Goal: Transaction & Acquisition: Purchase product/service

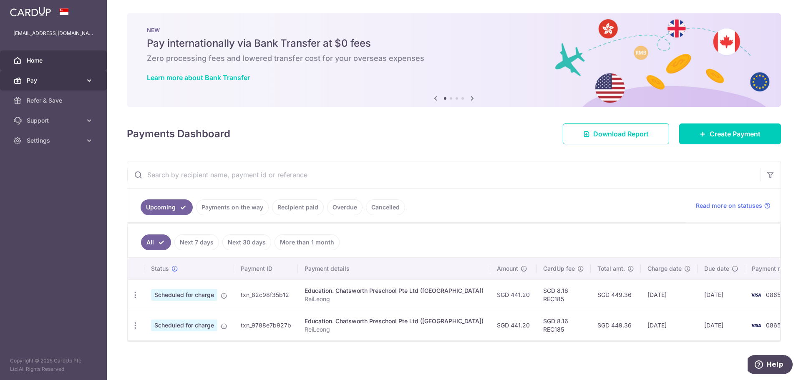
click at [76, 78] on span "Pay" at bounding box center [54, 80] width 55 height 8
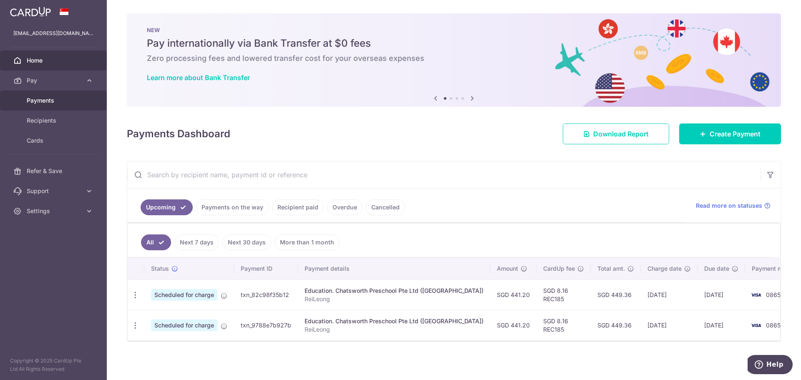
click at [63, 103] on span "Payments" at bounding box center [54, 100] width 55 height 8
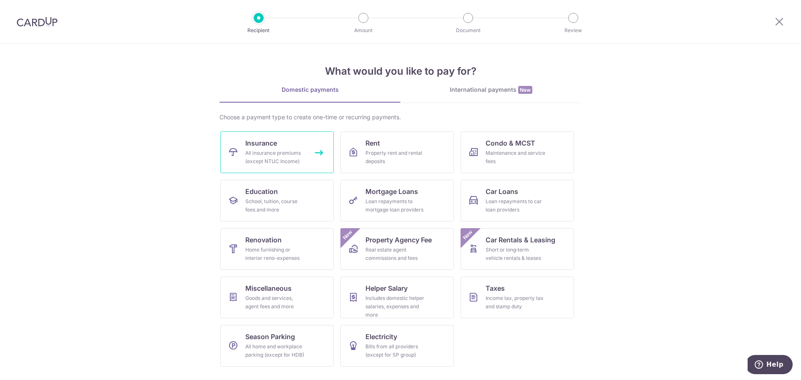
click at [298, 163] on div "All insurance premiums (except NTUC Income)" at bounding box center [275, 157] width 60 height 17
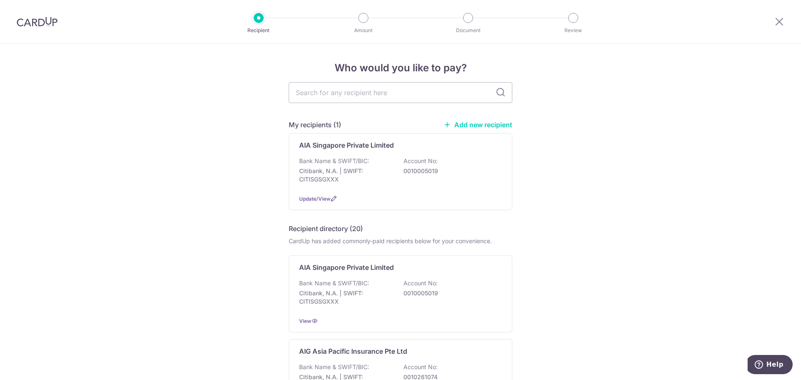
click at [486, 123] on link "Add new recipient" at bounding box center [478, 125] width 69 height 8
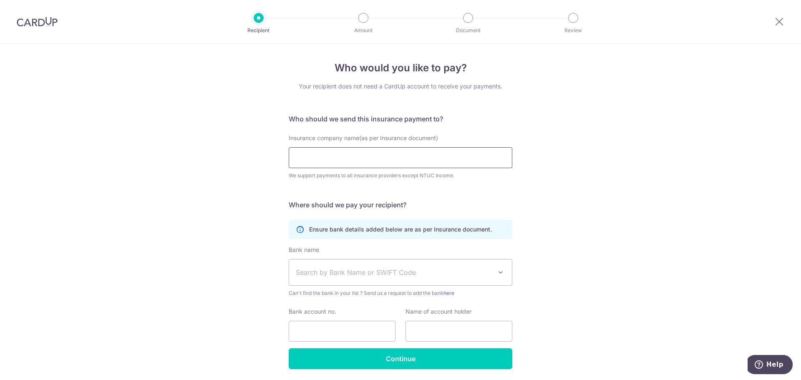
click at [352, 161] on input "Insurance company name(as per Insurance document)" at bounding box center [401, 157] width 224 height 21
type input "Liberty Insurance Pte Ltd"
click at [623, 204] on div "Who would you like to pay? Your recipient does not need a CardUp account to rec…" at bounding box center [400, 226] width 801 height 365
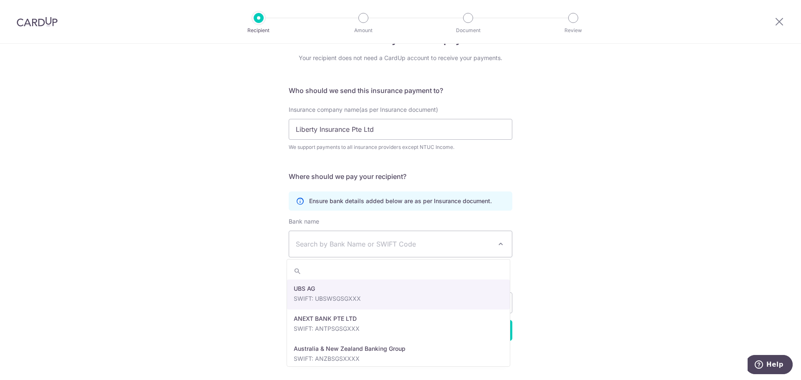
click at [451, 245] on span "Search by Bank Name or SWIFT Code" at bounding box center [394, 244] width 196 height 10
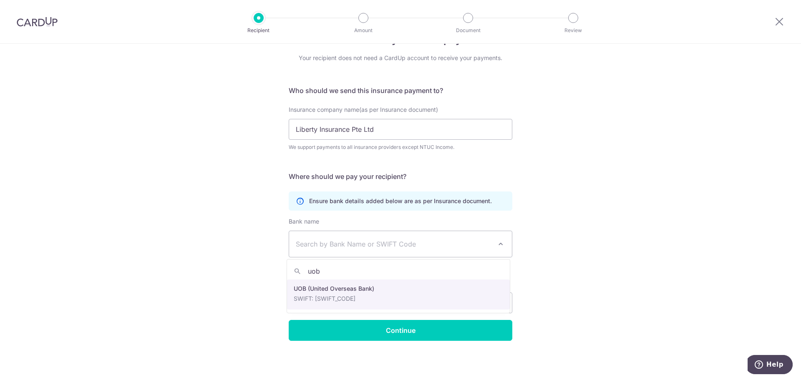
type input "uob"
select select "18"
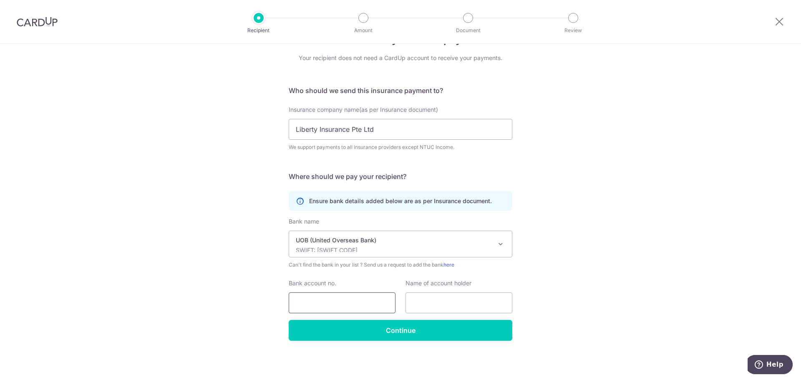
click at [351, 305] on input "Bank account no." at bounding box center [342, 303] width 107 height 21
type input "4513044555"
click at [447, 304] on input "text" at bounding box center [459, 303] width 107 height 21
drag, startPoint x: 297, startPoint y: 131, endPoint x: 207, endPoint y: 129, distance: 89.7
click at [207, 129] on div "Who would you like to pay? Your recipient does not need a CardUp account to rec…" at bounding box center [400, 197] width 801 height 365
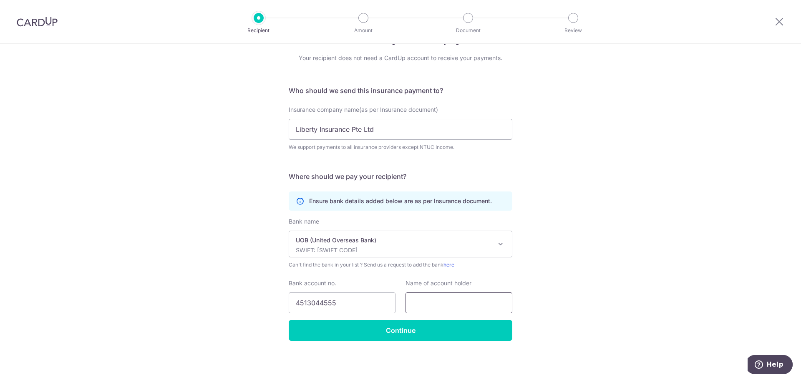
click at [463, 302] on input "text" at bounding box center [459, 303] width 107 height 21
paste input "Liberty Insurance Pte Ltd"
type input "Liberty Insurance Pte Ltd"
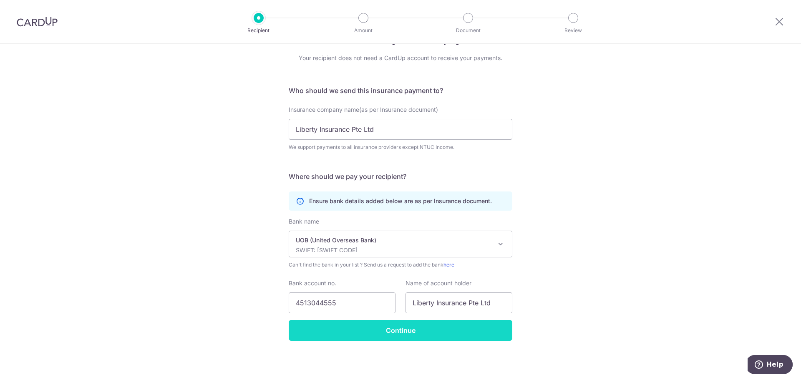
click at [399, 324] on input "Continue" at bounding box center [401, 330] width 224 height 21
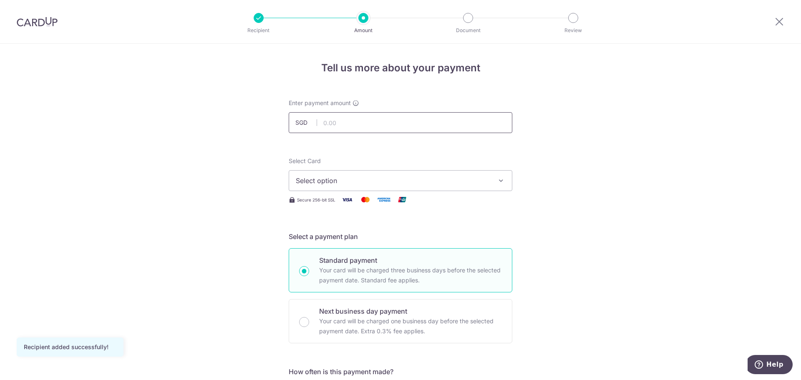
click at [392, 122] on input "text" at bounding box center [401, 122] width 224 height 21
type input "769.50"
click at [375, 178] on span "Select option" at bounding box center [393, 181] width 194 height 10
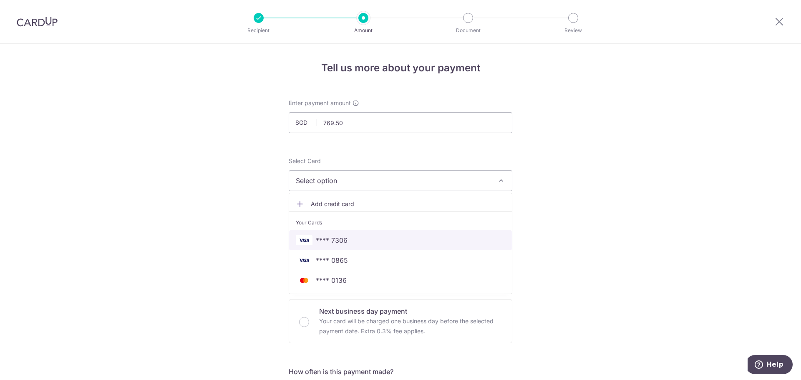
click at [353, 240] on span "**** 7306" at bounding box center [400, 240] width 209 height 10
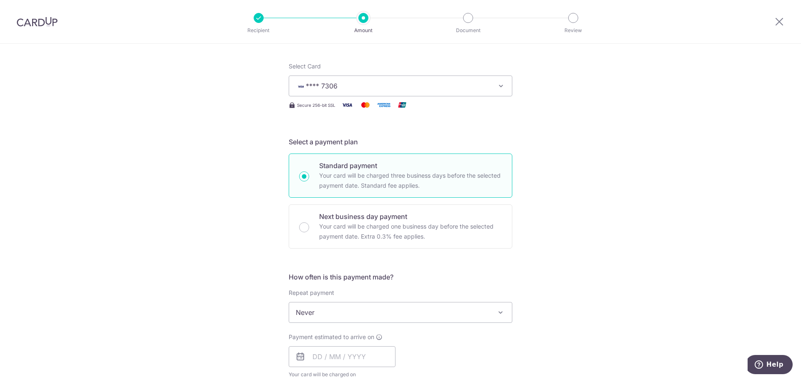
scroll to position [125, 0]
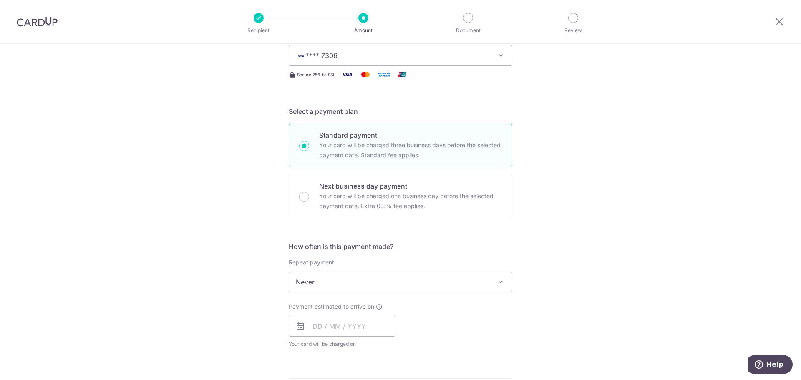
click at [419, 283] on span "Never" at bounding box center [400, 282] width 223 height 20
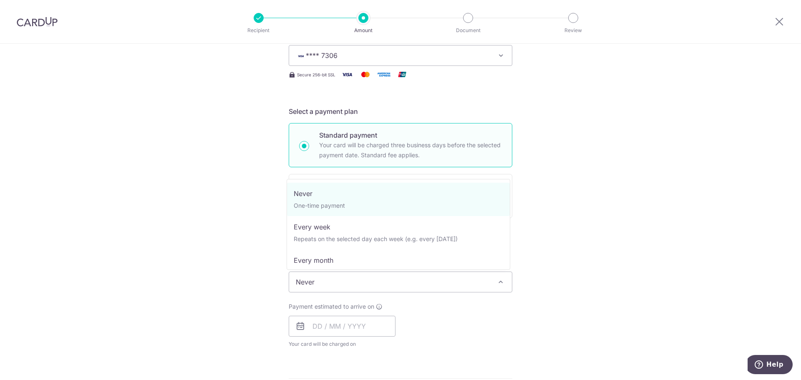
click at [419, 283] on span "Never" at bounding box center [400, 282] width 223 height 20
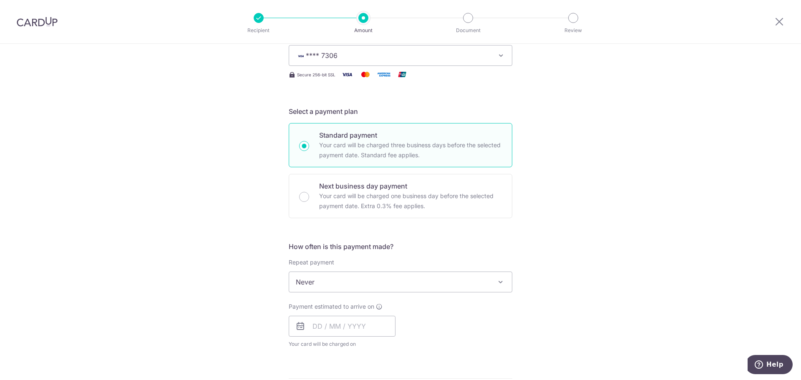
scroll to position [209, 0]
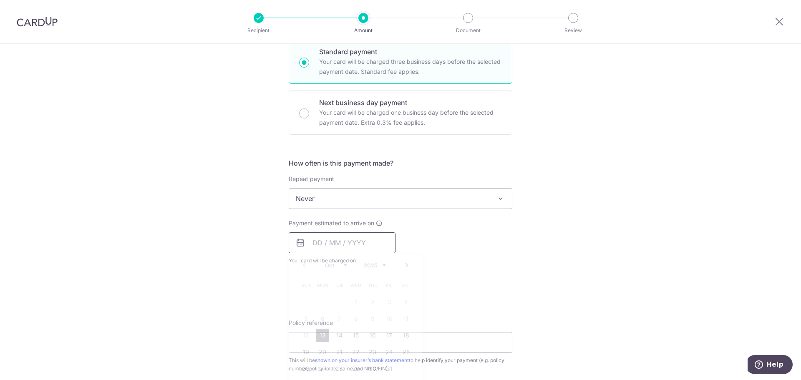
click at [316, 244] on input "text" at bounding box center [342, 242] width 107 height 21
click at [323, 333] on link "13" at bounding box center [322, 335] width 13 height 13
type input "[DATE]"
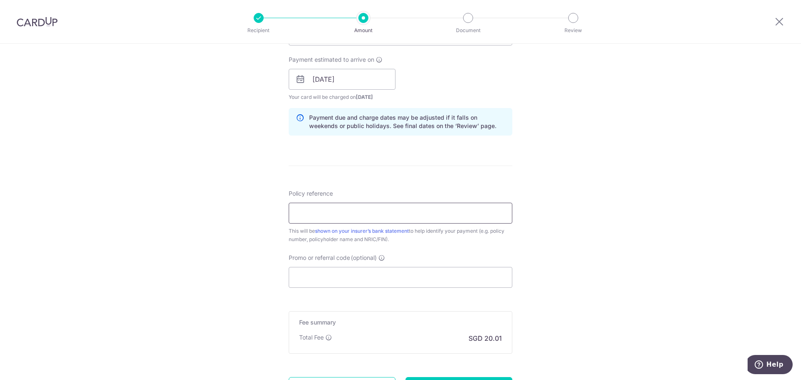
scroll to position [376, 0]
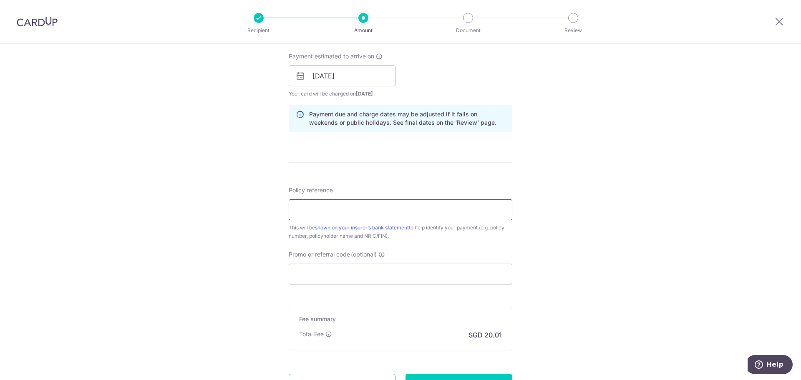
click at [357, 206] on input "Policy reference" at bounding box center [401, 209] width 224 height 21
click at [318, 209] on input "SD24V21519" at bounding box center [401, 209] width 224 height 21
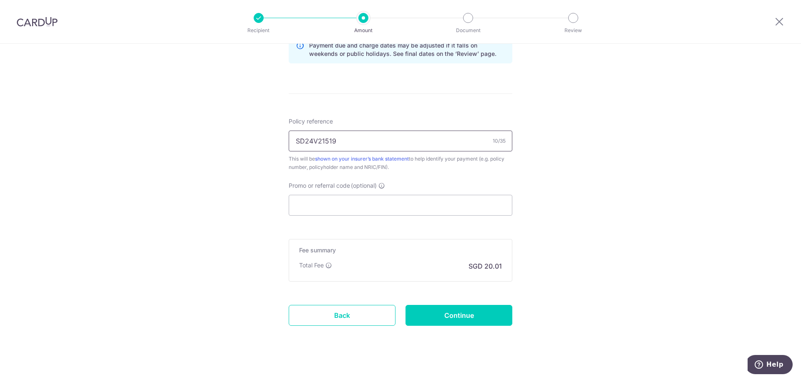
scroll to position [453, 0]
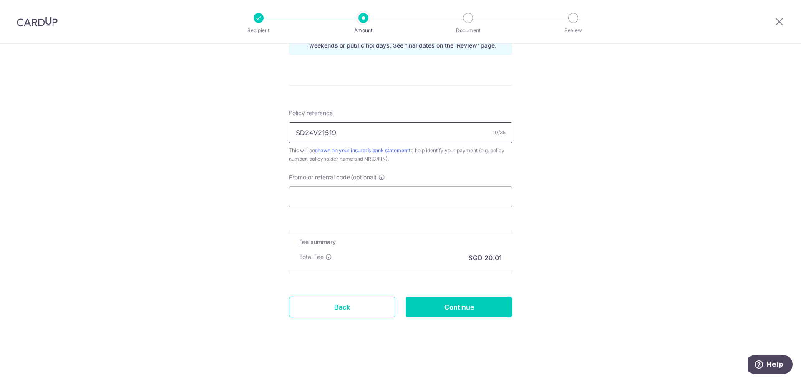
type input "SD24V21519"
click at [332, 194] on input "Promo or referral code (optional)" at bounding box center [401, 197] width 224 height 21
paste input "MILELION"
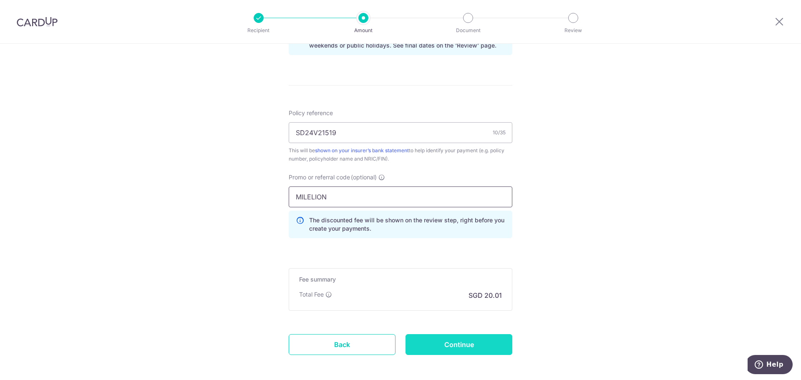
type input "MILELION"
click at [449, 350] on input "Continue" at bounding box center [459, 344] width 107 height 21
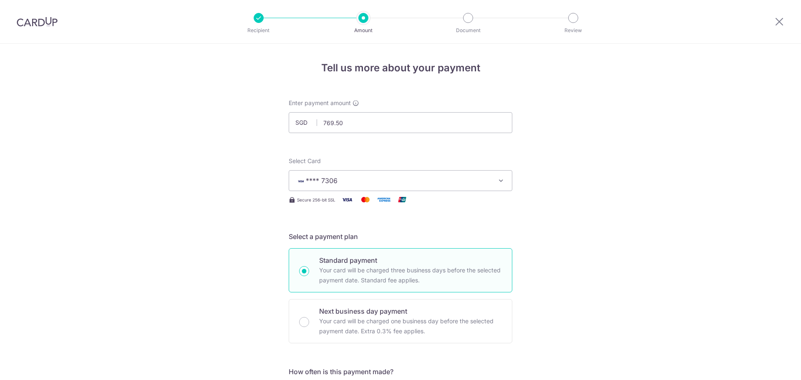
scroll to position [502, 0]
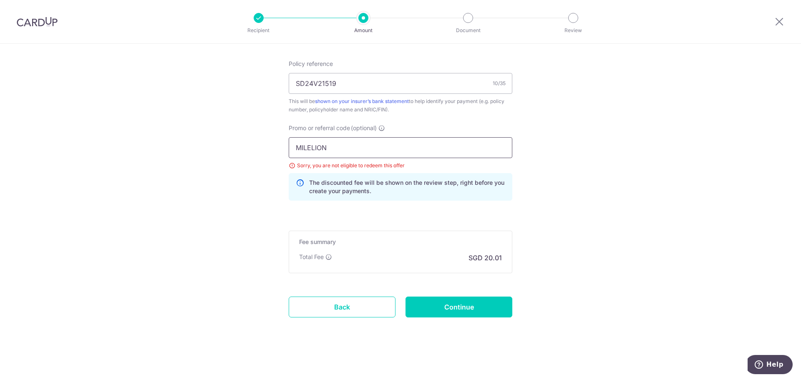
drag, startPoint x: 346, startPoint y: 144, endPoint x: 269, endPoint y: 141, distance: 76.4
paste input "OCBC90NMC"
type input "OCBC90NMC"
click at [459, 307] on input "Continue" at bounding box center [459, 307] width 107 height 21
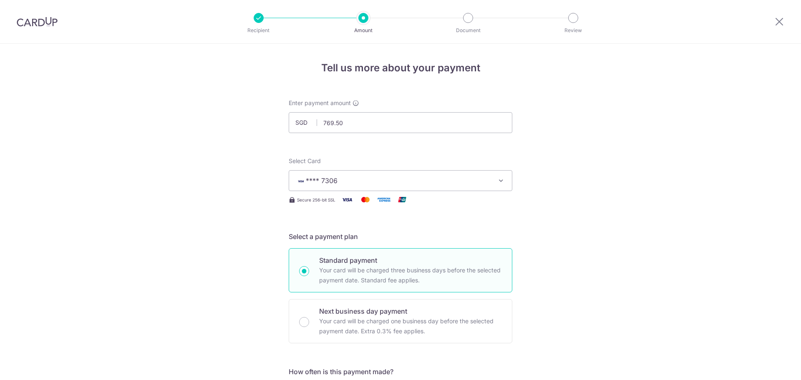
scroll to position [502, 0]
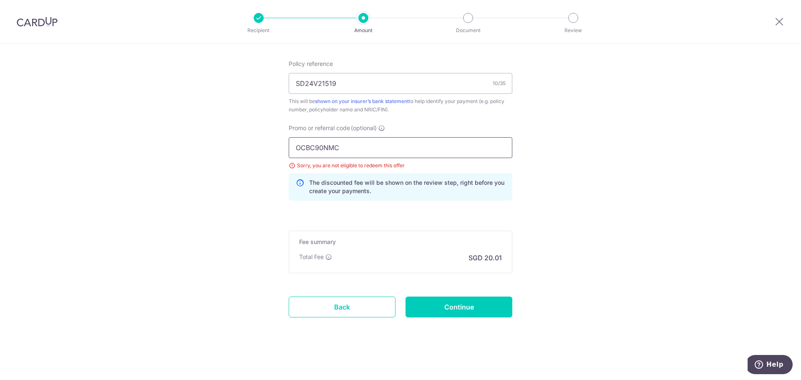
drag, startPoint x: 350, startPoint y: 147, endPoint x: 211, endPoint y: 145, distance: 139.0
paste input "V"
type input "OCBC90NV"
click at [442, 313] on input "Continue" at bounding box center [459, 307] width 107 height 21
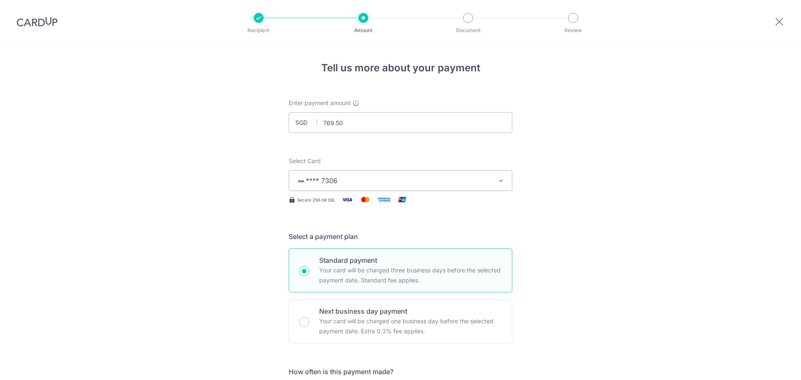
scroll to position [502, 0]
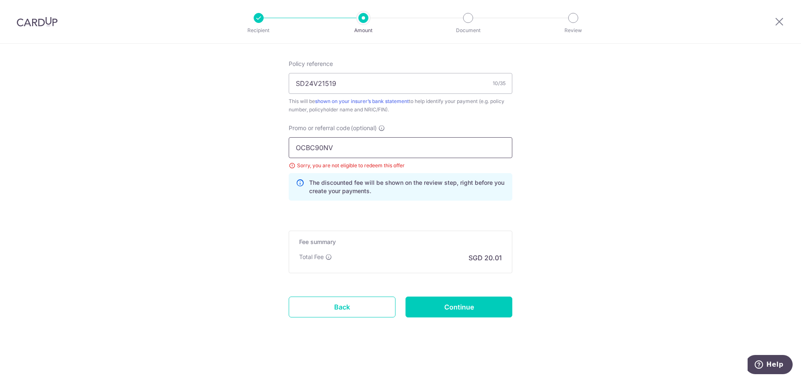
drag, startPoint x: 321, startPoint y: 143, endPoint x: 139, endPoint y: 140, distance: 182.0
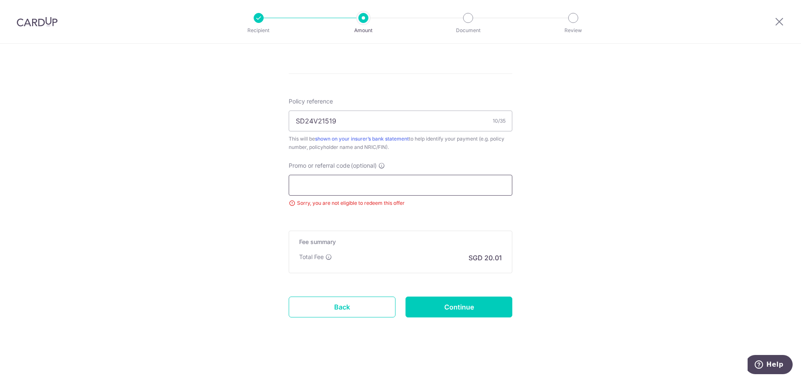
scroll to position [464, 0]
click at [459, 312] on input "Continue" at bounding box center [459, 307] width 107 height 21
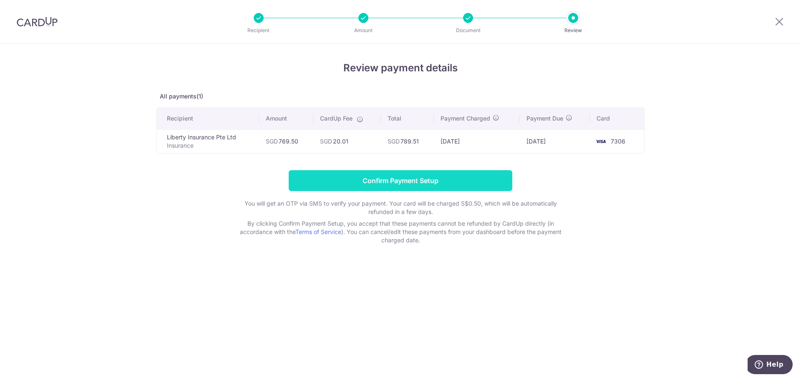
click at [426, 175] on input "Confirm Payment Setup" at bounding box center [401, 180] width 224 height 21
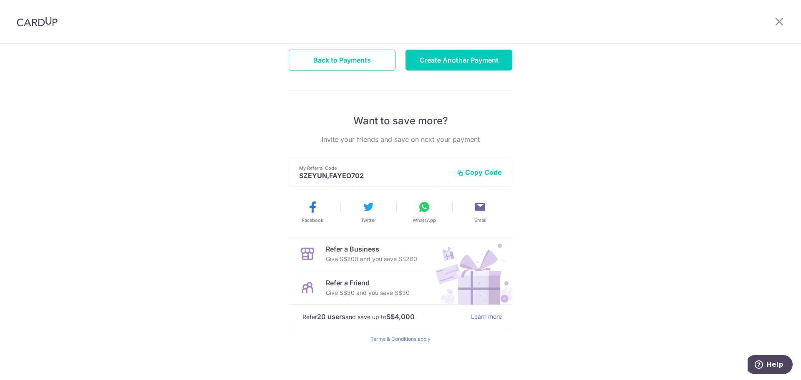
scroll to position [109, 0]
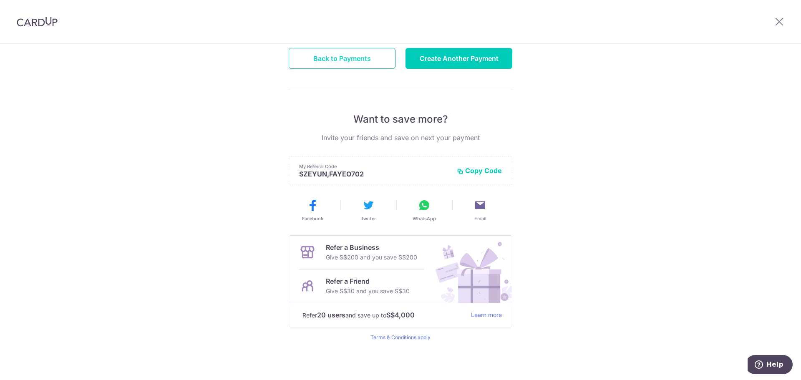
click at [354, 62] on button "Back to Payments" at bounding box center [342, 58] width 107 height 21
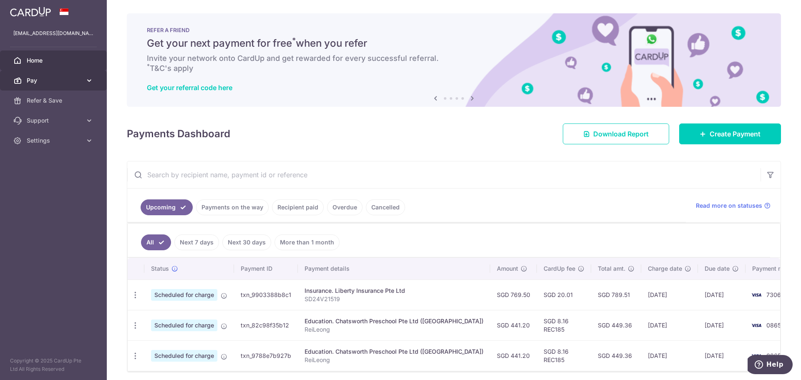
click at [45, 79] on span "Pay" at bounding box center [54, 80] width 55 height 8
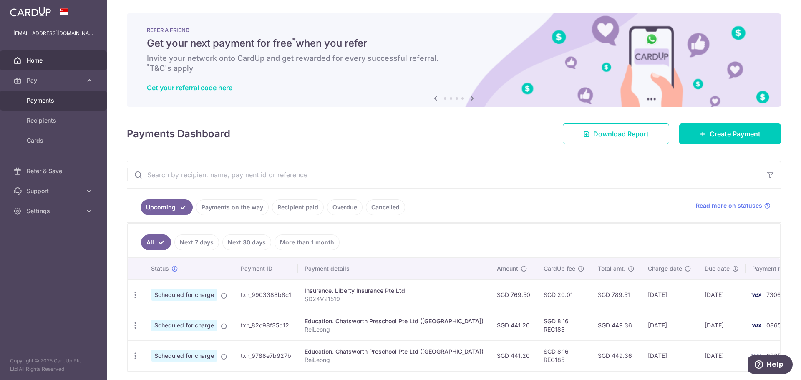
click at [45, 98] on span "Payments" at bounding box center [54, 100] width 55 height 8
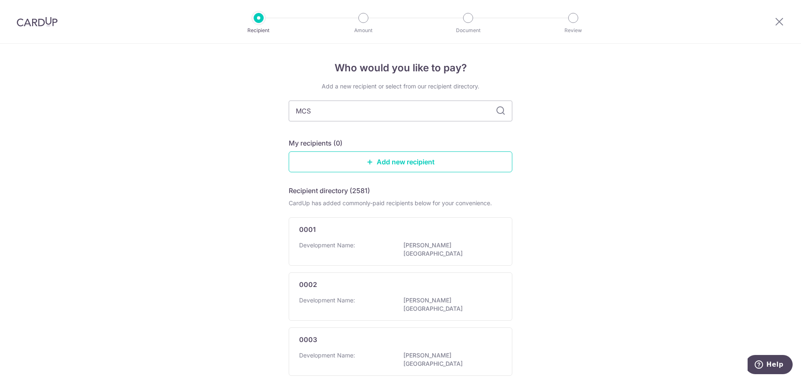
type input "MCST"
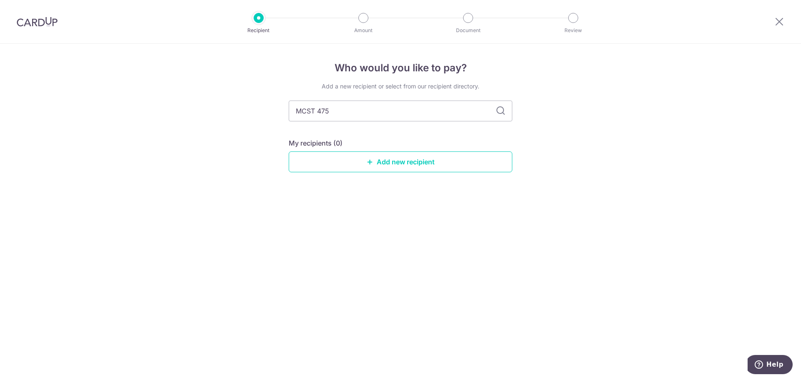
type input "MCST 4758"
click at [448, 161] on link "Add new recipient" at bounding box center [401, 161] width 224 height 21
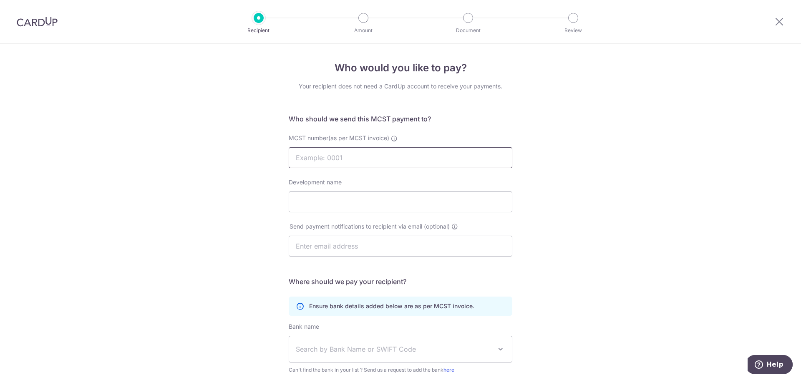
click at [334, 156] on input "MCST number(as per MCST invoice)" at bounding box center [401, 157] width 224 height 21
type input "4758"
click at [339, 197] on input "Development name" at bounding box center [401, 202] width 224 height 21
click at [340, 204] on input "Rivercove Risedences" at bounding box center [401, 202] width 224 height 21
type input "Rivercove Residences"
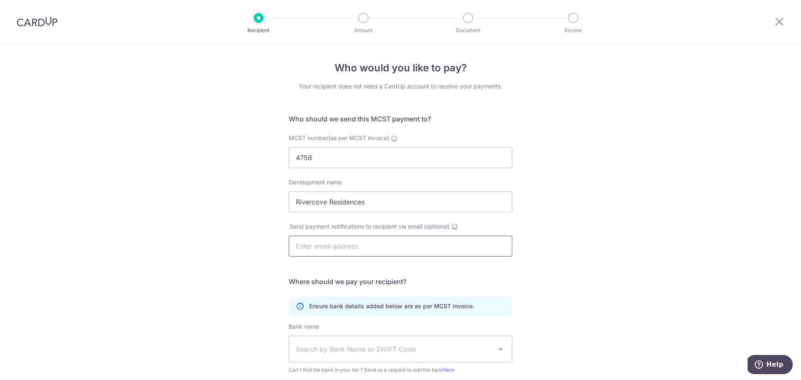
click at [414, 251] on input "text" at bounding box center [401, 246] width 224 height 21
type input "f"
click at [658, 226] on div "Who would you like to pay? Your recipient does not need a CardUp account to rec…" at bounding box center [400, 265] width 801 height 442
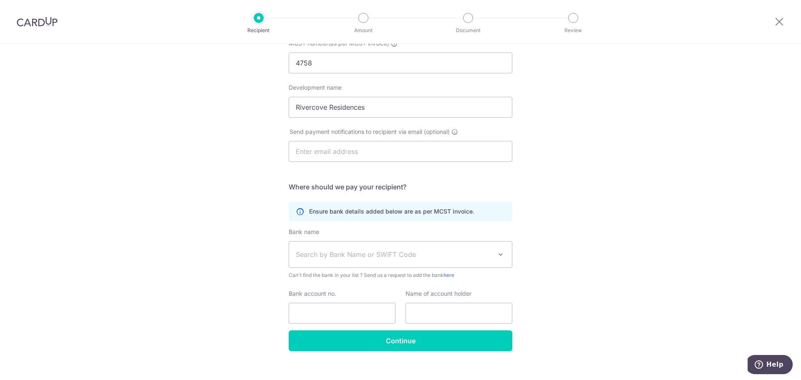
scroll to position [105, 0]
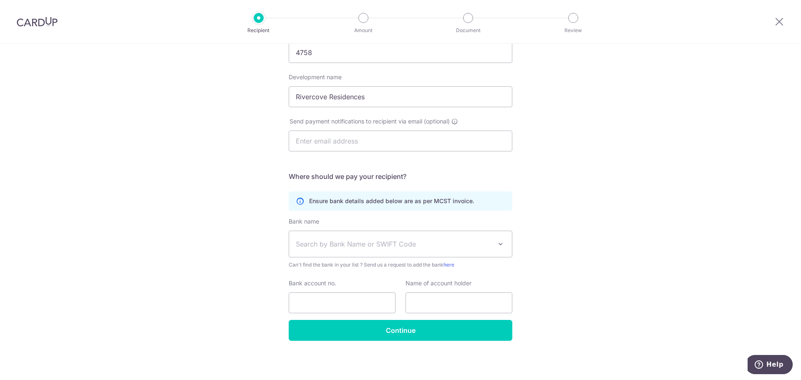
click at [413, 247] on span "Search by Bank Name or SWIFT Code" at bounding box center [394, 244] width 196 height 10
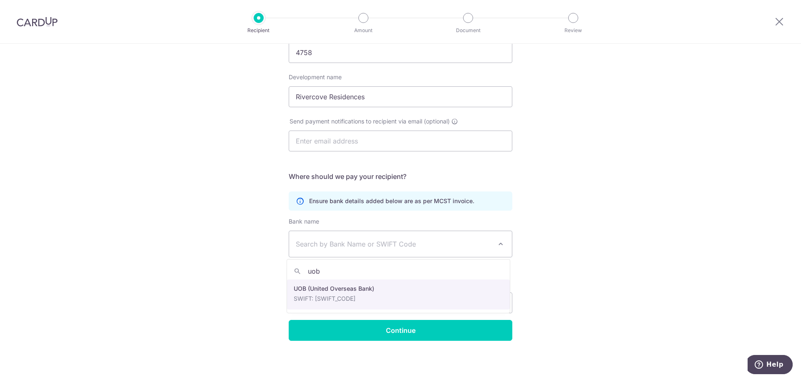
type input "uob"
select select "18"
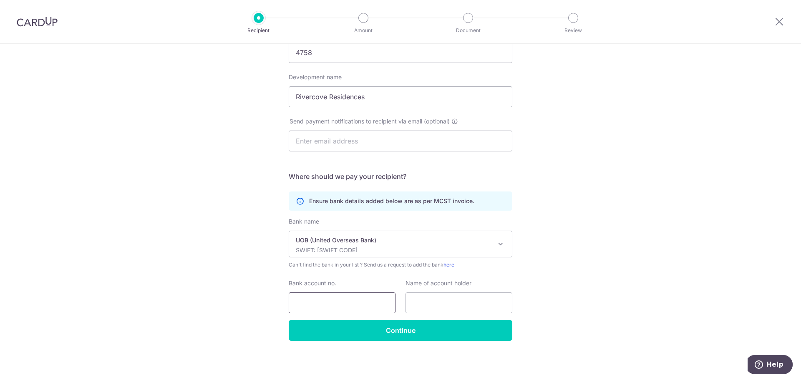
click at [328, 295] on input "Bank account no." at bounding box center [342, 303] width 107 height 21
type input "4513128279"
click at [485, 310] on input "text" at bounding box center [459, 303] width 107 height 21
type input "MCST4758"
click at [306, 302] on input "4513128279" at bounding box center [342, 303] width 107 height 21
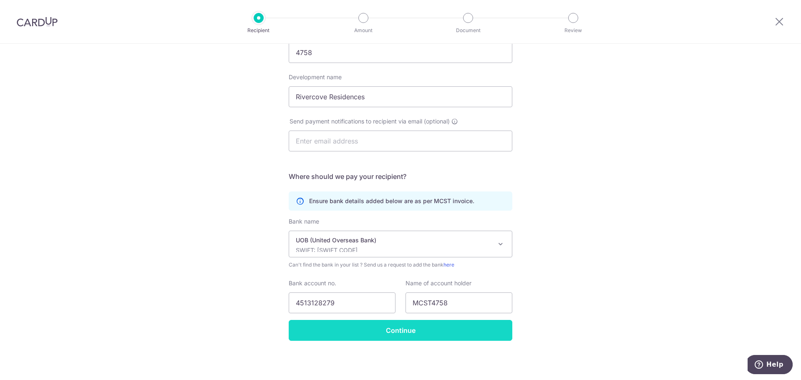
click at [459, 338] on input "Continue" at bounding box center [401, 330] width 224 height 21
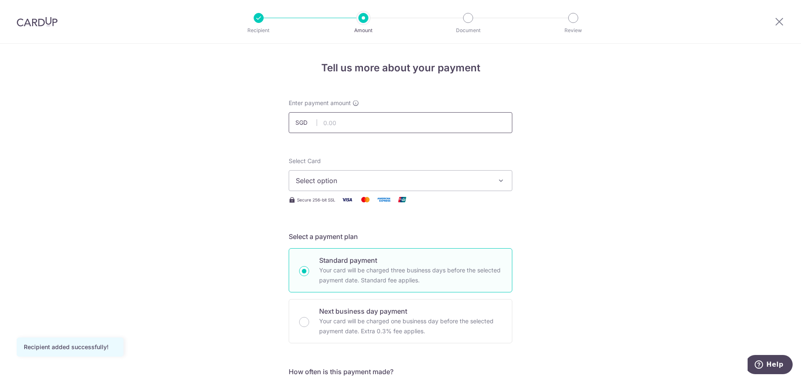
click at [346, 117] on input "text" at bounding box center [401, 122] width 224 height 21
type input "1,052.94"
click at [345, 177] on span "Select option" at bounding box center [393, 181] width 194 height 10
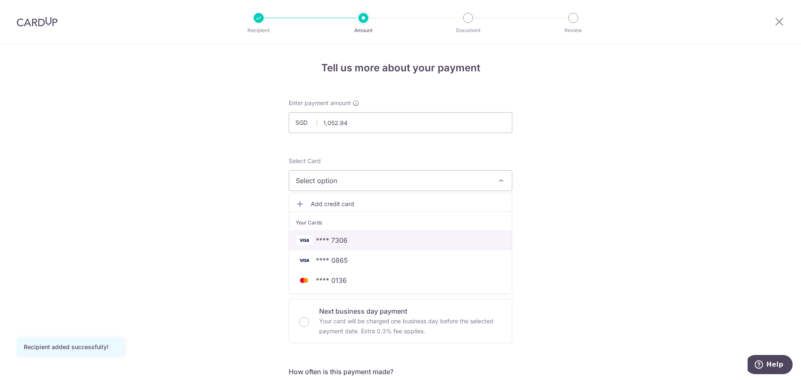
click at [340, 236] on span "**** 7306" at bounding box center [332, 240] width 32 height 10
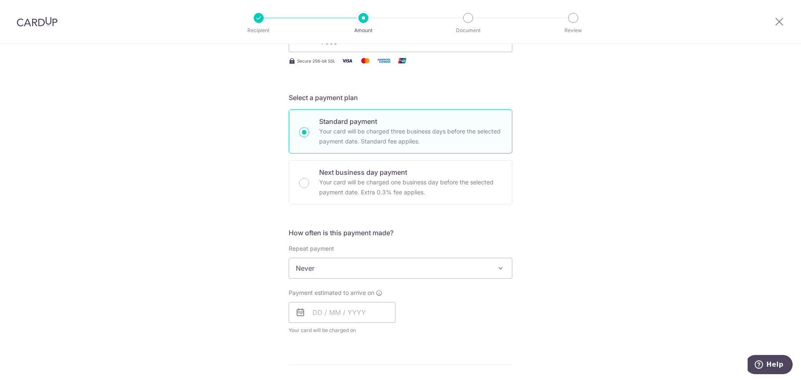
scroll to position [167, 0]
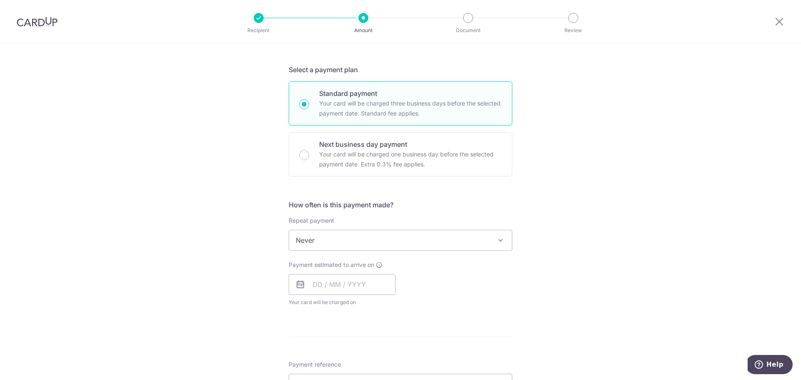
click at [469, 247] on span "Never" at bounding box center [400, 240] width 223 height 20
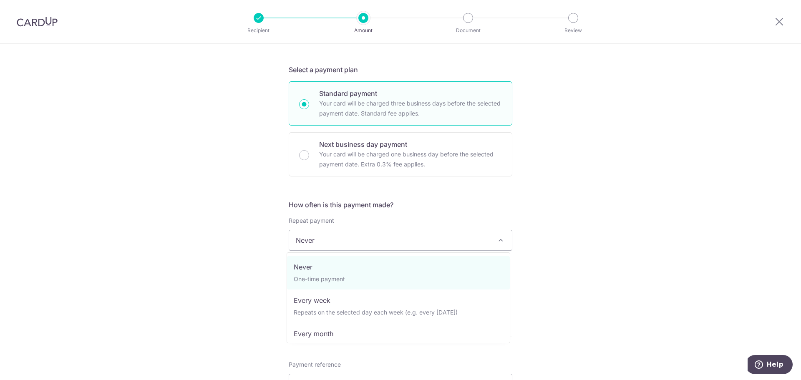
click at [619, 268] on div "Tell us more about your payment Enter payment amount SGD 1,052.94 1052.94 Recip…" at bounding box center [400, 254] width 801 height 755
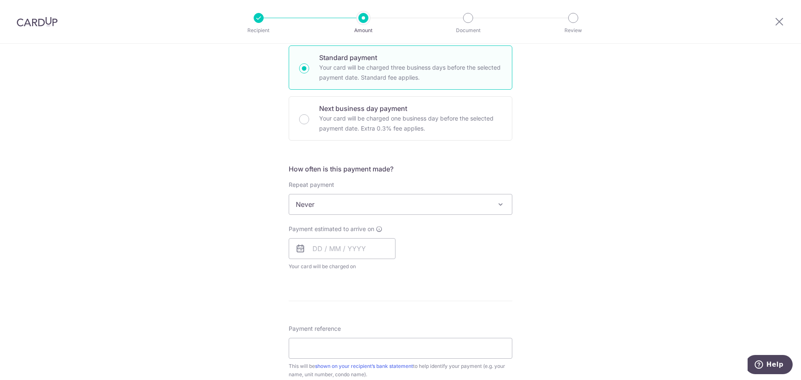
scroll to position [250, 0]
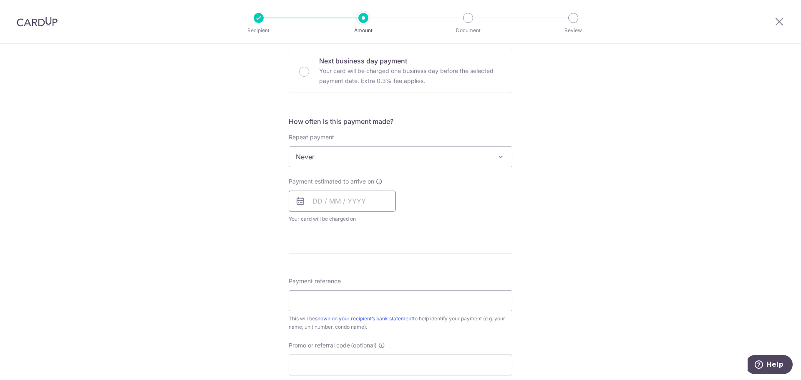
click at [313, 202] on input "text" at bounding box center [342, 201] width 107 height 21
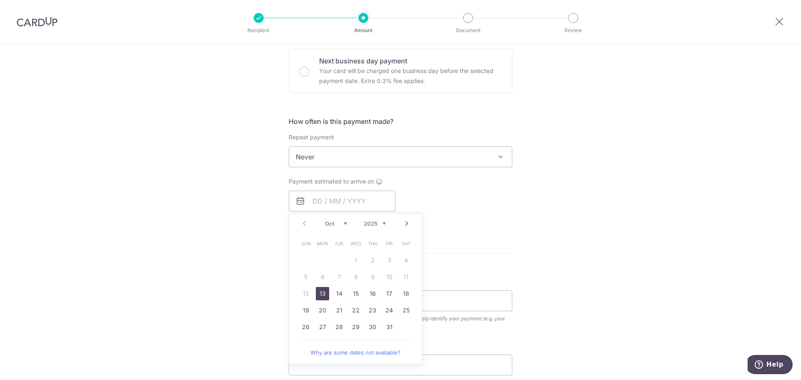
click at [322, 295] on link "13" at bounding box center [322, 293] width 13 height 13
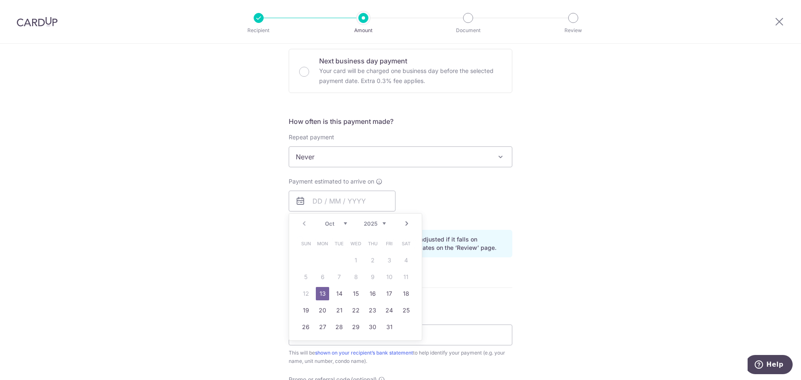
type input "13/10/2025"
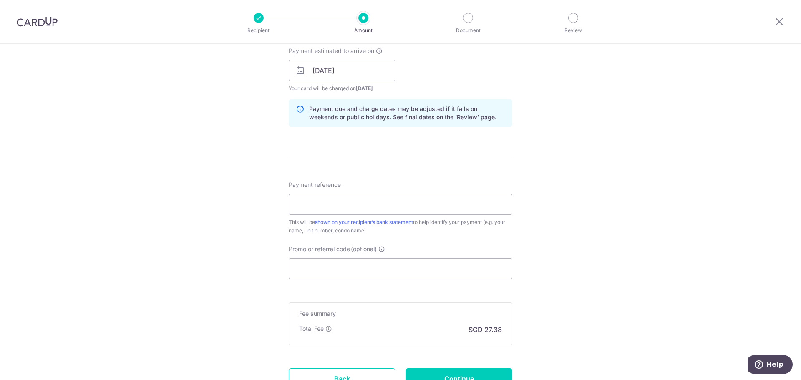
scroll to position [417, 0]
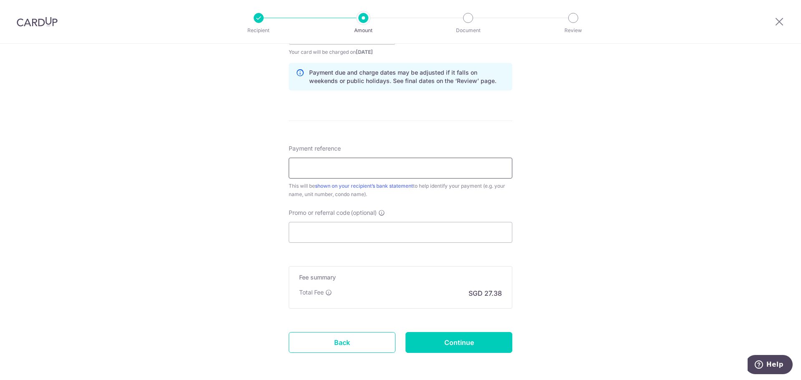
click at [385, 172] on input "Payment reference" at bounding box center [401, 168] width 224 height 21
drag, startPoint x: 368, startPoint y: 172, endPoint x: 245, endPoint y: 172, distance: 122.7
click at [245, 172] on div "Tell us more about your payment Enter payment amount SGD 1,052.94 1052.94 Recip…" at bounding box center [400, 21] width 801 height 789
drag, startPoint x: 349, startPoint y: 169, endPoint x: 303, endPoint y: 169, distance: 46.3
click at [303, 169] on input "IN 01355-01" at bounding box center [401, 168] width 224 height 21
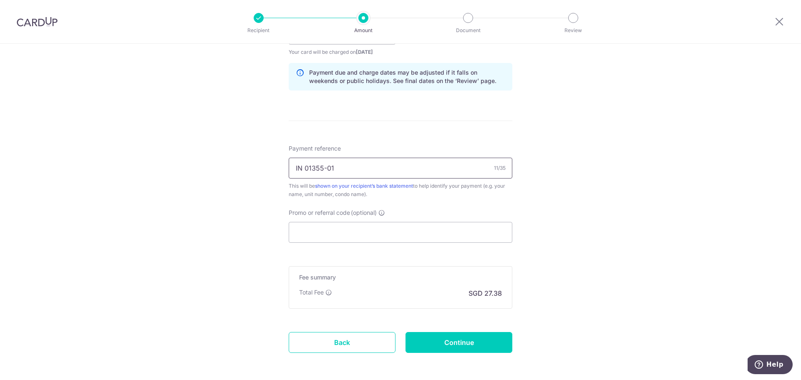
click at [326, 166] on input "IN 01355-01" at bounding box center [401, 168] width 224 height 21
drag, startPoint x: 313, startPoint y: 166, endPoint x: 288, endPoint y: 167, distance: 24.6
click at [289, 167] on input "IN 01355-01" at bounding box center [401, 168] width 224 height 21
click at [362, 166] on input "IN 01355-01" at bounding box center [401, 168] width 224 height 21
paste input "IN 01355-01"
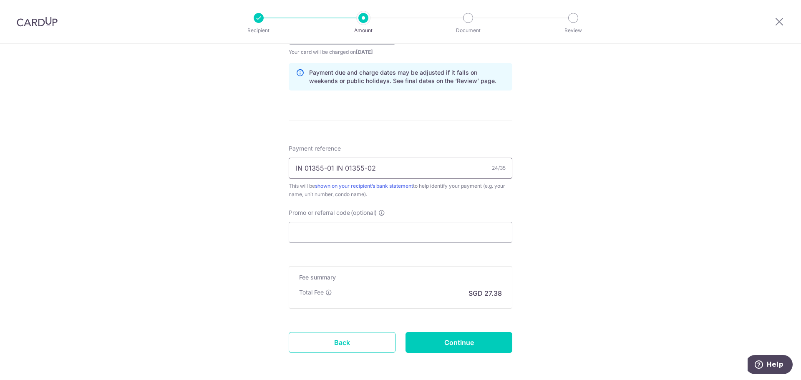
paste input "IN 01355-01"
type input "IN 01355-01 IN 01355-02 IN 01355-03"
click at [465, 344] on input "Continue" at bounding box center [459, 342] width 107 height 21
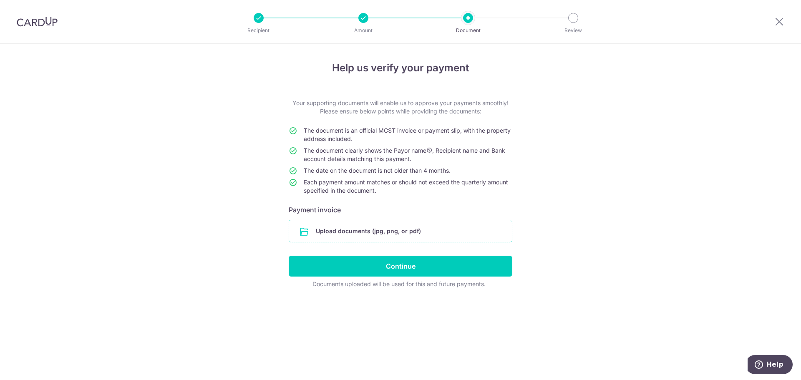
click at [404, 225] on input "file" at bounding box center [400, 231] width 223 height 22
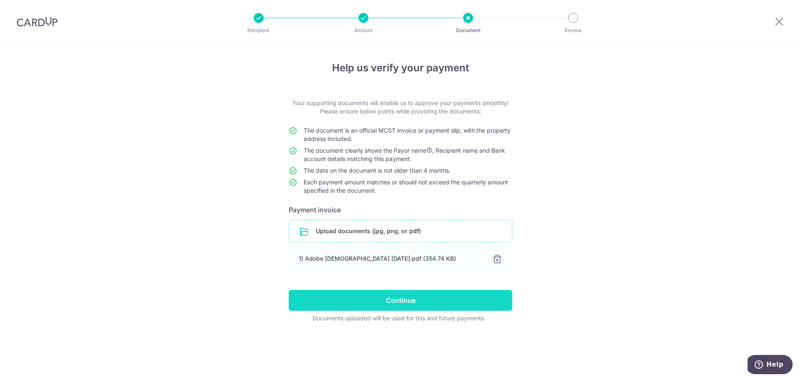
click at [434, 307] on input "Continue" at bounding box center [401, 300] width 224 height 21
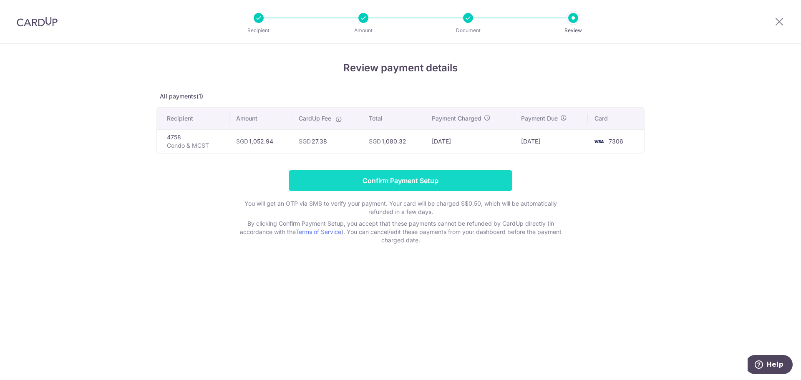
click at [416, 184] on input "Confirm Payment Setup" at bounding box center [401, 180] width 224 height 21
